Goal: Information Seeking & Learning: Learn about a topic

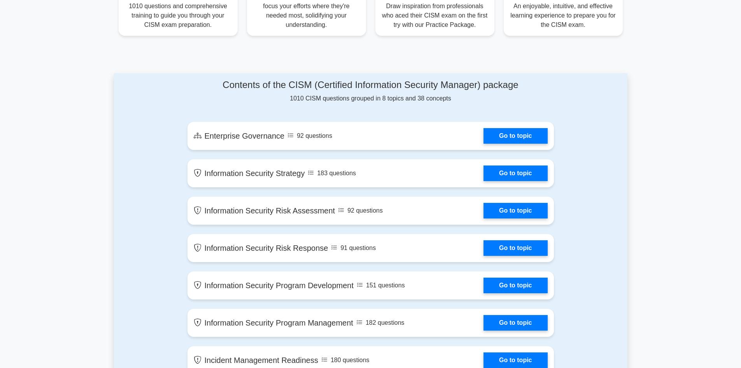
scroll to position [311, 0]
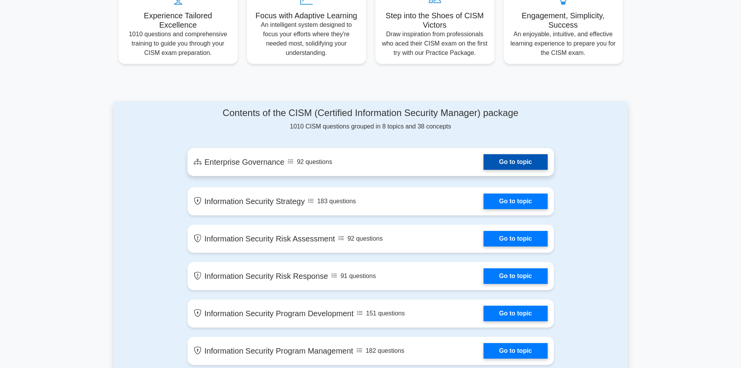
click at [505, 162] on link "Go to topic" at bounding box center [516, 162] width 64 height 16
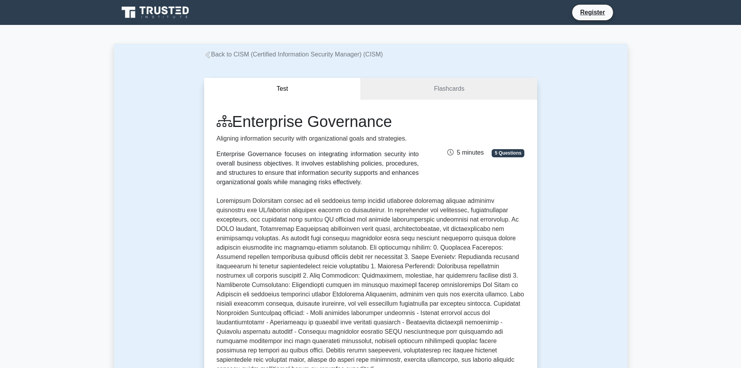
scroll to position [156, 0]
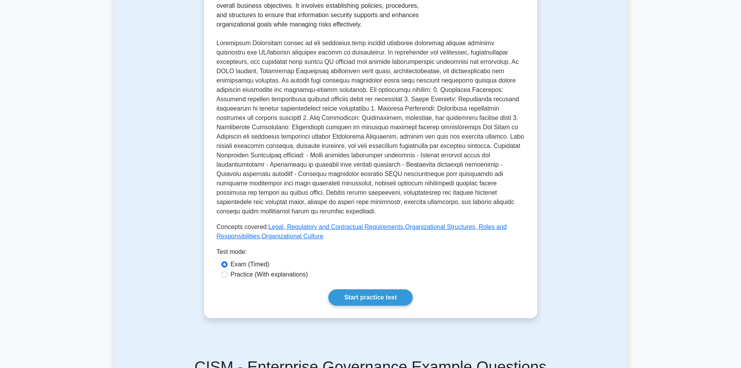
click at [260, 270] on label "Practice (With explanations)" at bounding box center [269, 274] width 77 height 9
click at [228, 271] on input "Practice (With explanations)" at bounding box center [224, 274] width 6 height 6
radio input "true"
click at [353, 289] on link "Start practice test" at bounding box center [370, 297] width 84 height 16
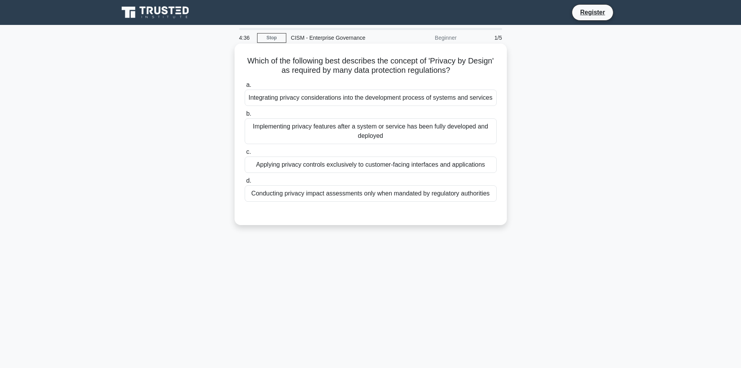
click at [303, 97] on div "Integrating privacy considerations into the development process of systems and …" at bounding box center [371, 97] width 252 height 16
click at [245, 88] on input "a. Integrating privacy considerations into the development process of systems a…" at bounding box center [245, 84] width 0 height 5
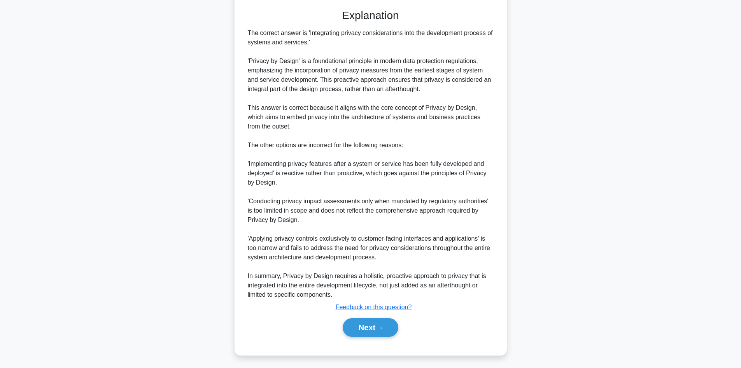
scroll to position [215, 0]
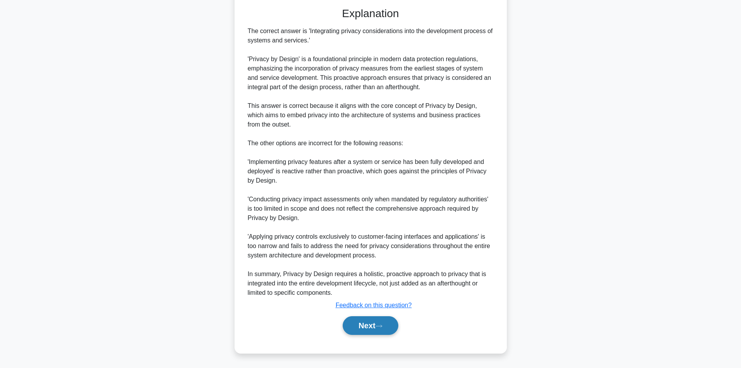
click at [360, 325] on button "Next" at bounding box center [371, 325] width 56 height 19
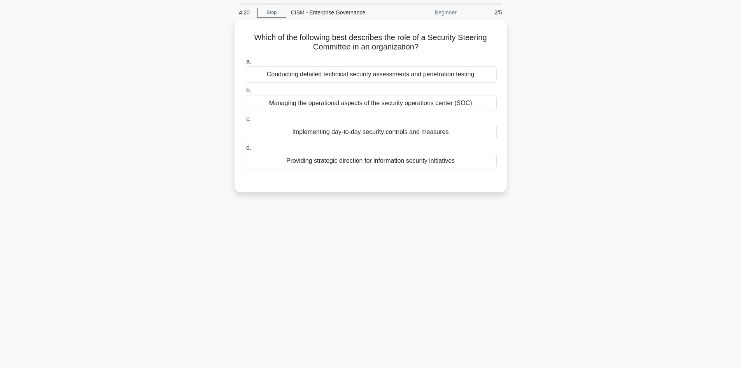
scroll to position [0, 0]
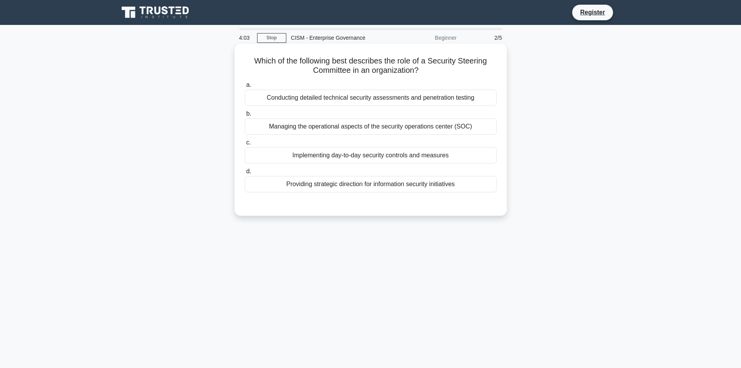
click at [356, 188] on div "Providing strategic direction for information security initiatives" at bounding box center [371, 184] width 252 height 16
click at [245, 174] on input "d. Providing strategic direction for information security initiatives" at bounding box center [245, 171] width 0 height 5
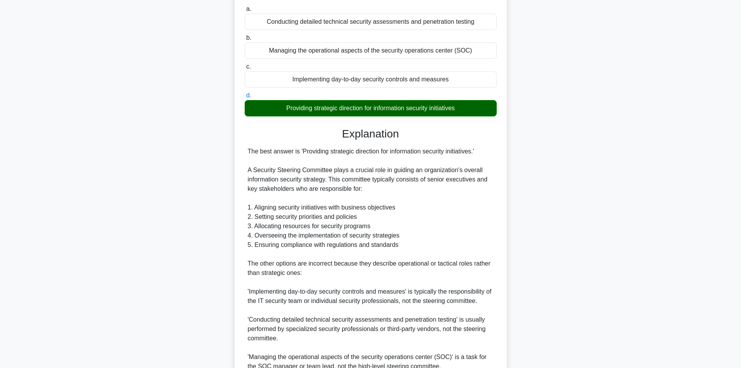
scroll to position [178, 0]
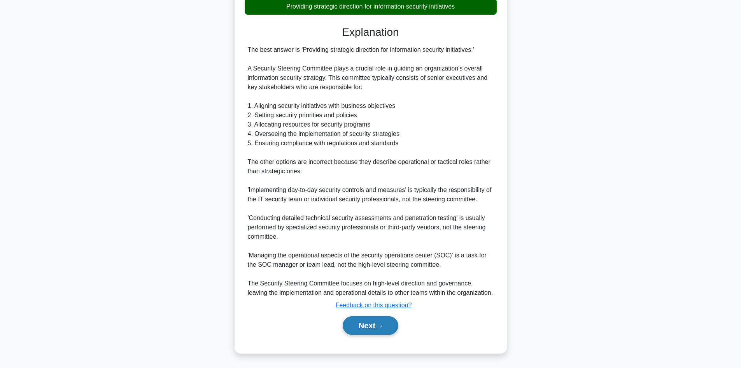
click at [367, 330] on button "Next" at bounding box center [371, 325] width 56 height 19
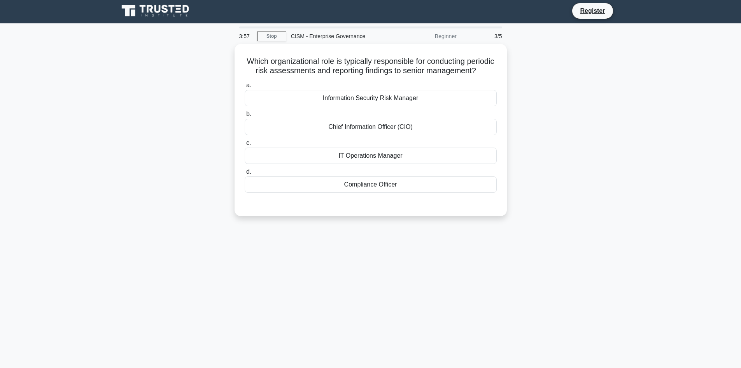
scroll to position [0, 0]
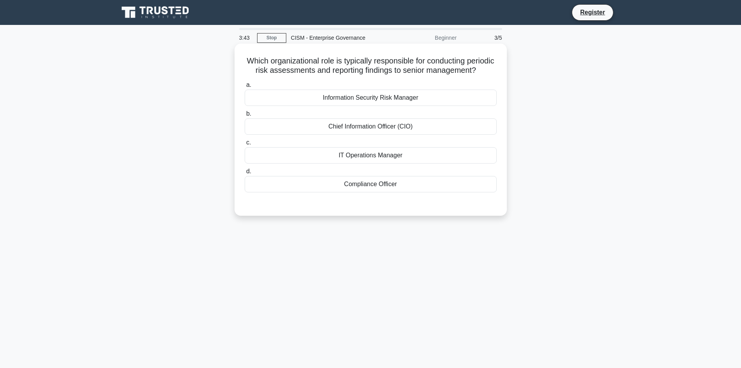
click at [355, 106] on div "Information Security Risk Manager" at bounding box center [371, 97] width 252 height 16
click at [245, 88] on input "a. Information Security Risk Manager" at bounding box center [245, 84] width 0 height 5
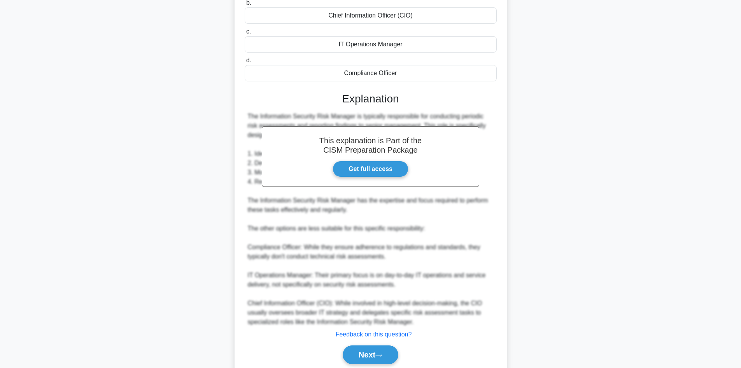
scroll to position [150, 0]
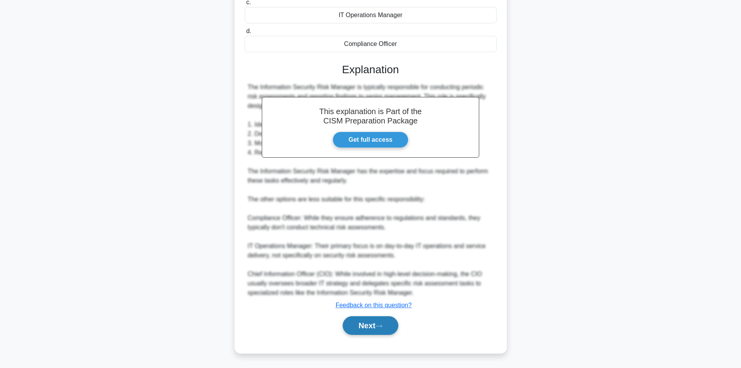
click at [371, 327] on button "Next" at bounding box center [371, 325] width 56 height 19
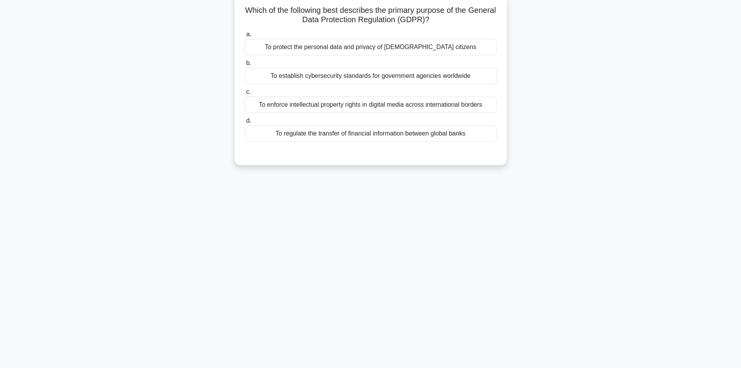
scroll to position [0, 0]
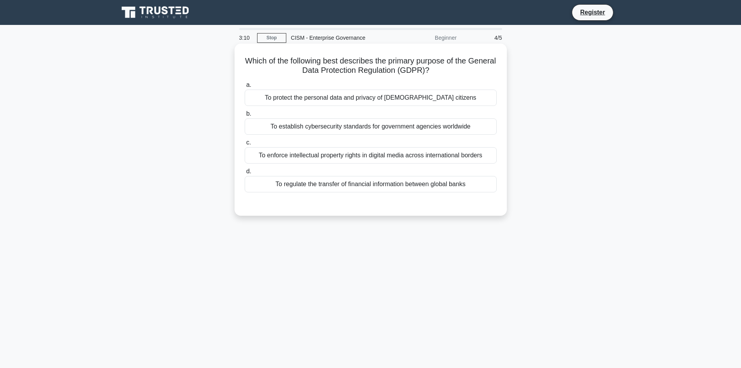
click at [340, 99] on div "To protect the personal data and privacy of EU citizens" at bounding box center [371, 97] width 252 height 16
click at [245, 88] on input "a. To protect the personal data and privacy of EU citizens" at bounding box center [245, 84] width 0 height 5
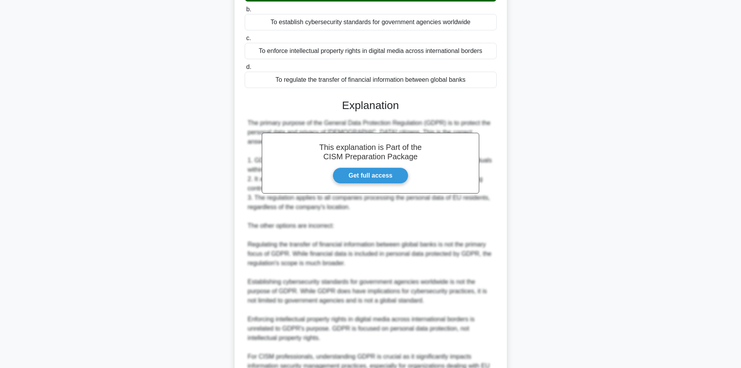
scroll to position [178, 0]
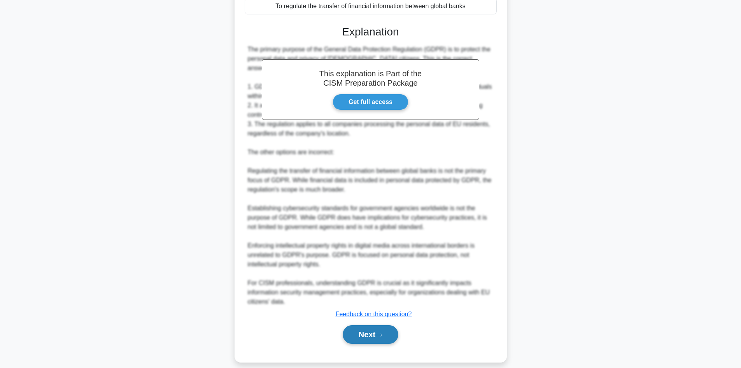
click at [374, 325] on button "Next" at bounding box center [371, 334] width 56 height 19
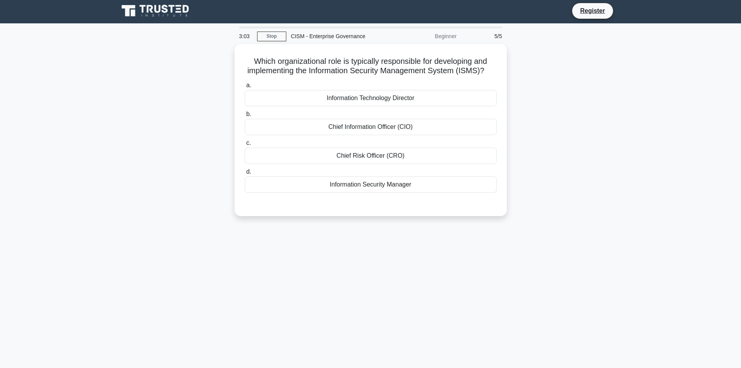
scroll to position [0, 0]
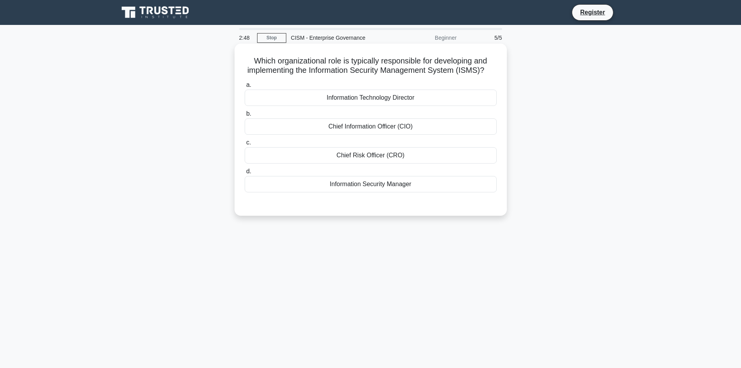
click at [363, 192] on div "Information Security Manager" at bounding box center [371, 184] width 252 height 16
click at [245, 174] on input "d. Information Security Manager" at bounding box center [245, 171] width 0 height 5
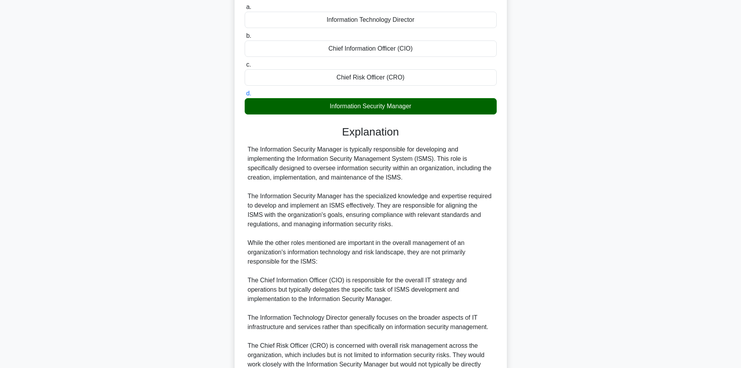
scroll to position [168, 0]
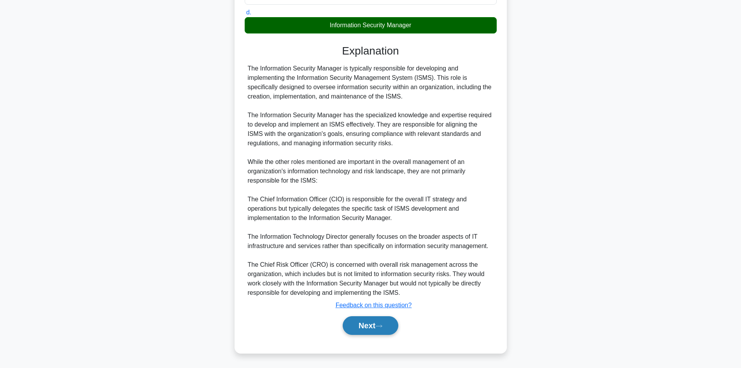
click at [357, 329] on button "Next" at bounding box center [371, 325] width 56 height 19
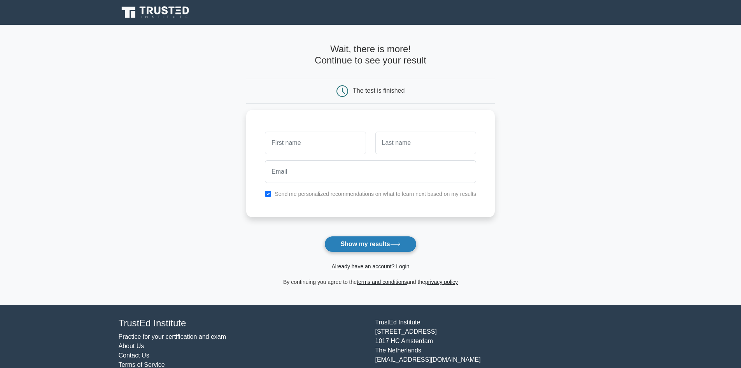
click at [353, 238] on button "Show my results" at bounding box center [371, 244] width 92 height 16
